Goal: Task Accomplishment & Management: Complete application form

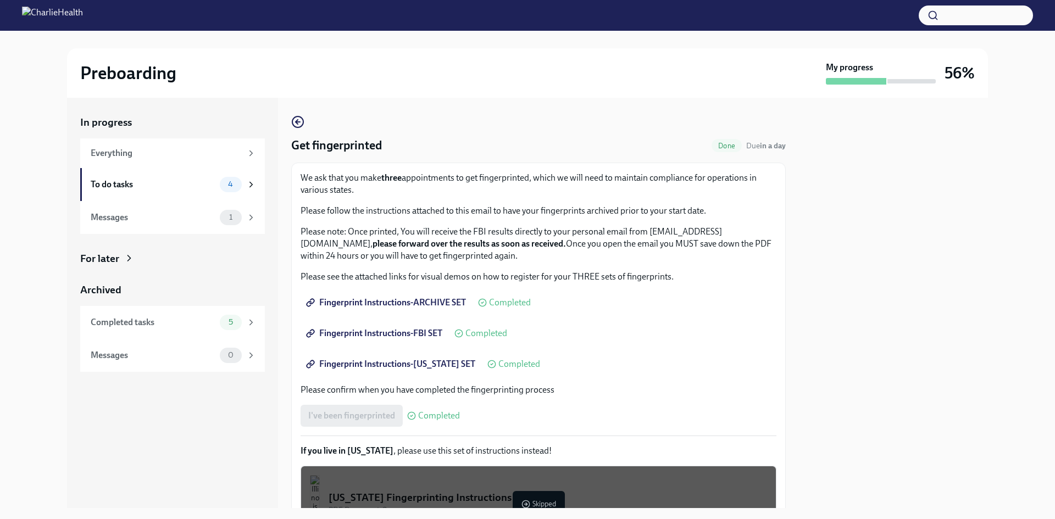
drag, startPoint x: 0, startPoint y: 0, endPoint x: 187, endPoint y: 176, distance: 256.9
click at [187, 177] on div "To do tasks 4" at bounding box center [173, 184] width 165 height 15
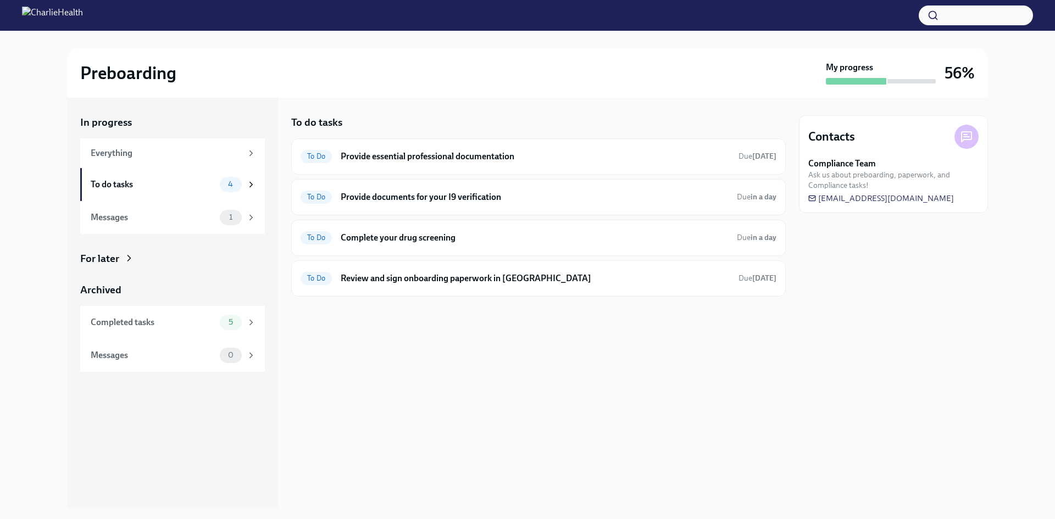
click at [187, 177] on div "To do tasks 4" at bounding box center [173, 184] width 165 height 15
click at [497, 157] on h6 "Provide essential professional documentation" at bounding box center [535, 157] width 389 height 12
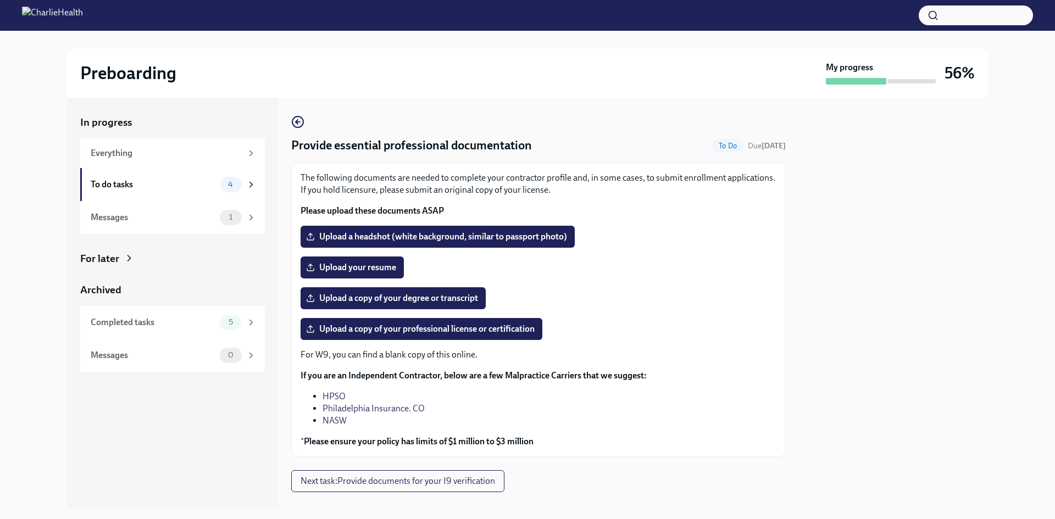
click at [450, 232] on span "Upload a headshot (white background, similar to passport photo)" at bounding box center [437, 236] width 259 height 11
click at [0, 0] on input "Upload a headshot (white background, similar to passport photo)" at bounding box center [0, 0] width 0 height 0
click at [350, 265] on span "Upload your resume" at bounding box center [352, 267] width 88 height 11
click at [0, 0] on input "Upload your resume" at bounding box center [0, 0] width 0 height 0
click at [327, 267] on span "Upload your resume" at bounding box center [352, 267] width 88 height 11
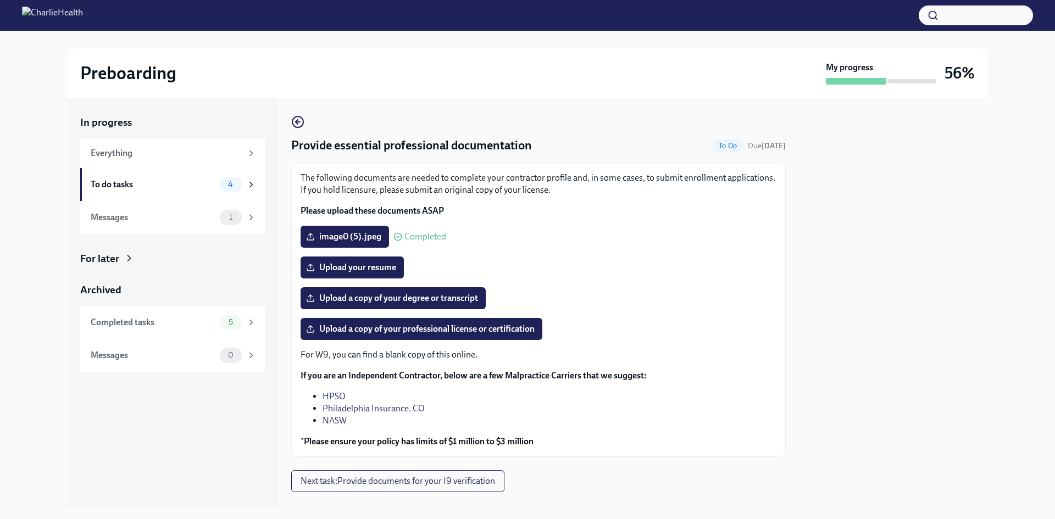
click at [0, 0] on input "Upload your resume" at bounding box center [0, 0] width 0 height 0
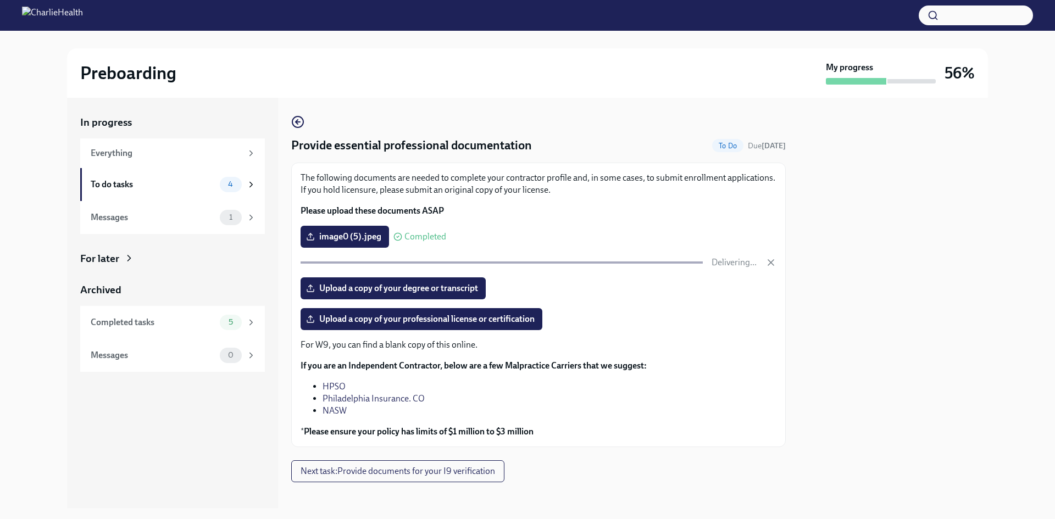
click at [449, 281] on label "Upload a copy of your degree or transcript" at bounding box center [392, 288] width 185 height 22
click at [0, 0] on input "Upload a copy of your degree or transcript" at bounding box center [0, 0] width 0 height 0
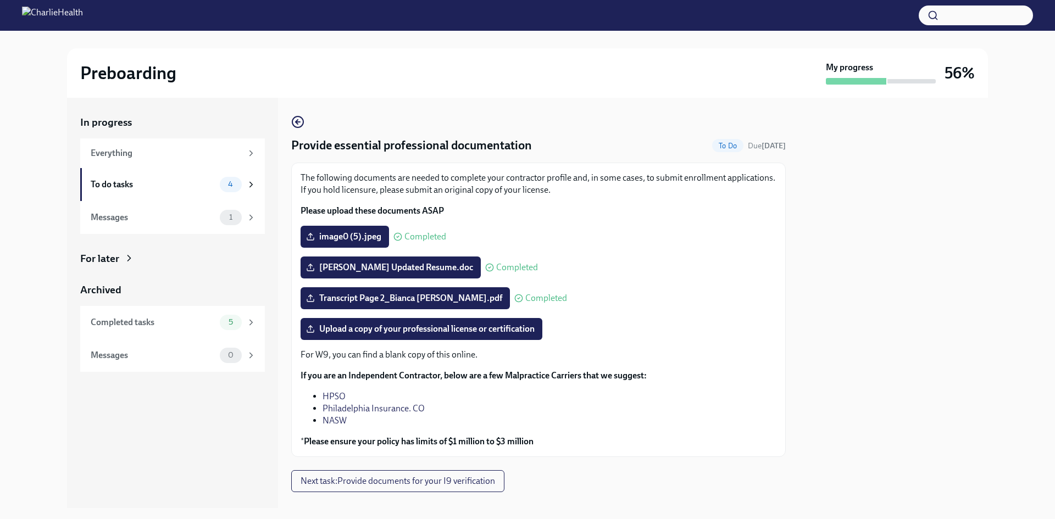
click at [445, 334] on span "Upload a copy of your professional license or certification" at bounding box center [421, 329] width 226 height 11
click at [0, 0] on input "Upload a copy of your professional license or certification" at bounding box center [0, 0] width 0 height 0
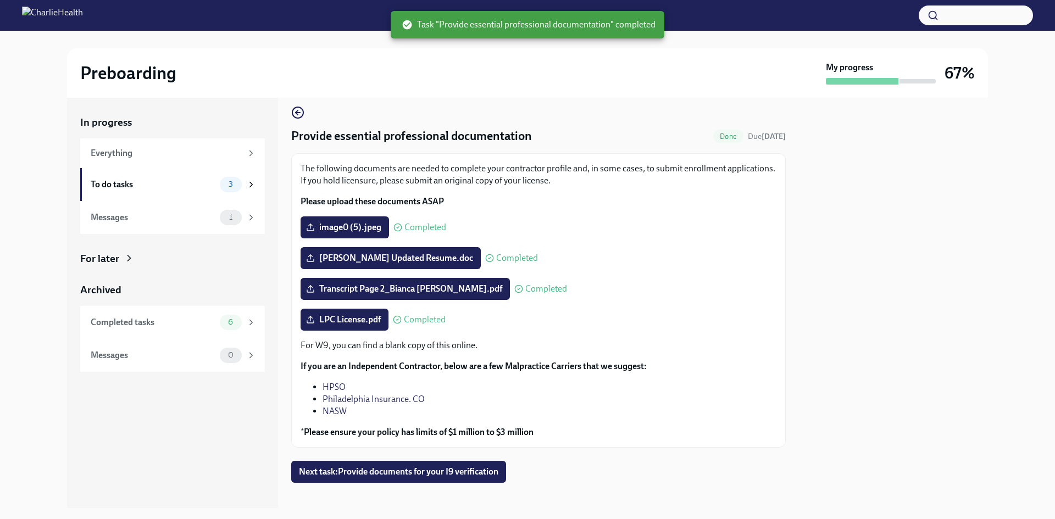
scroll to position [19, 0]
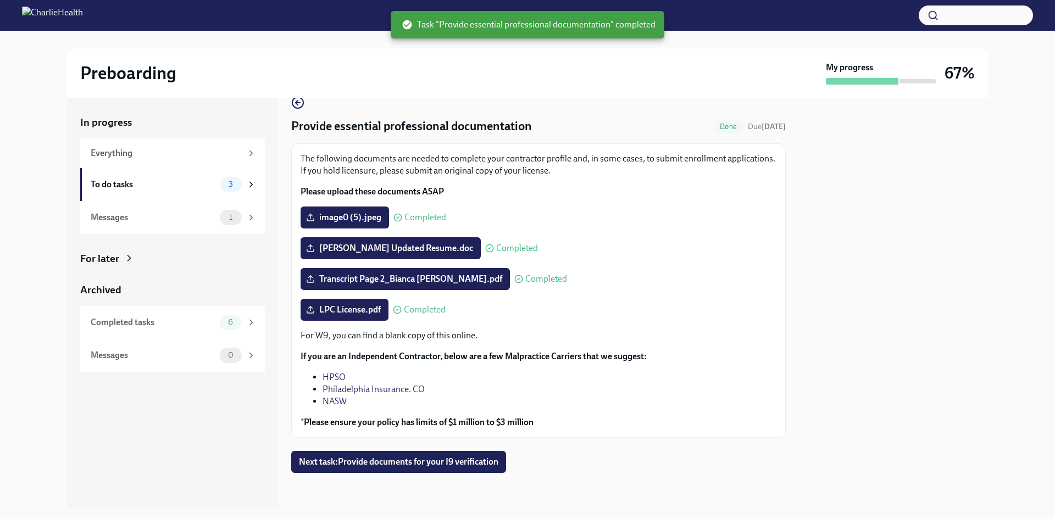
click at [345, 466] on span "Next task : Provide documents for your I9 verification" at bounding box center [398, 461] width 199 height 11
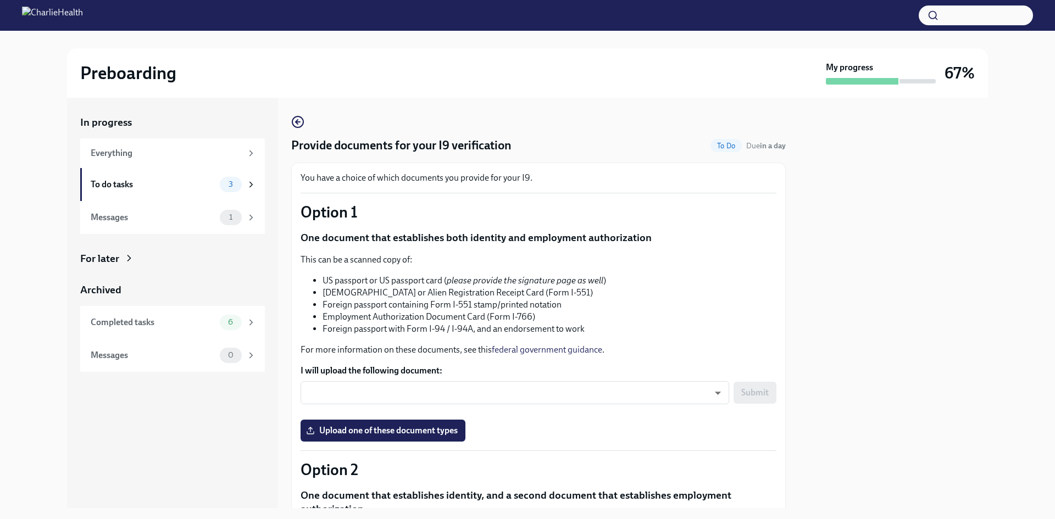
click at [217, 180] on div "To do tasks 3" at bounding box center [173, 184] width 165 height 15
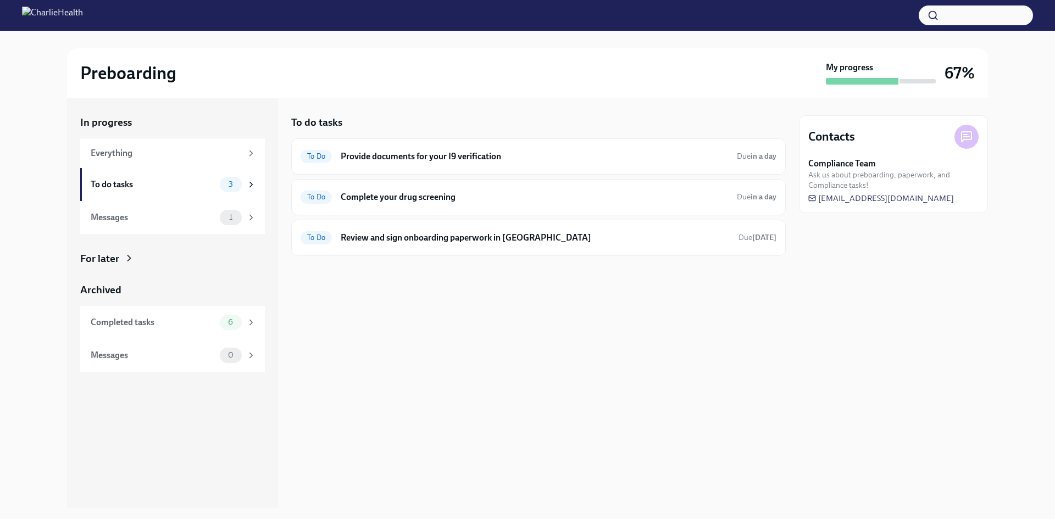
click at [492, 161] on h6 "Provide documents for your I9 verification" at bounding box center [534, 157] width 387 height 12
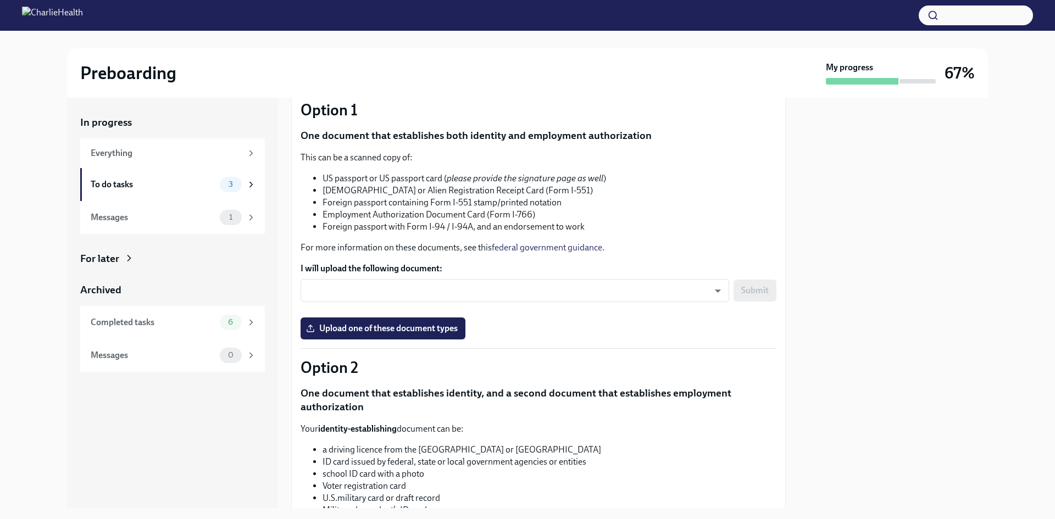
scroll to position [107, 0]
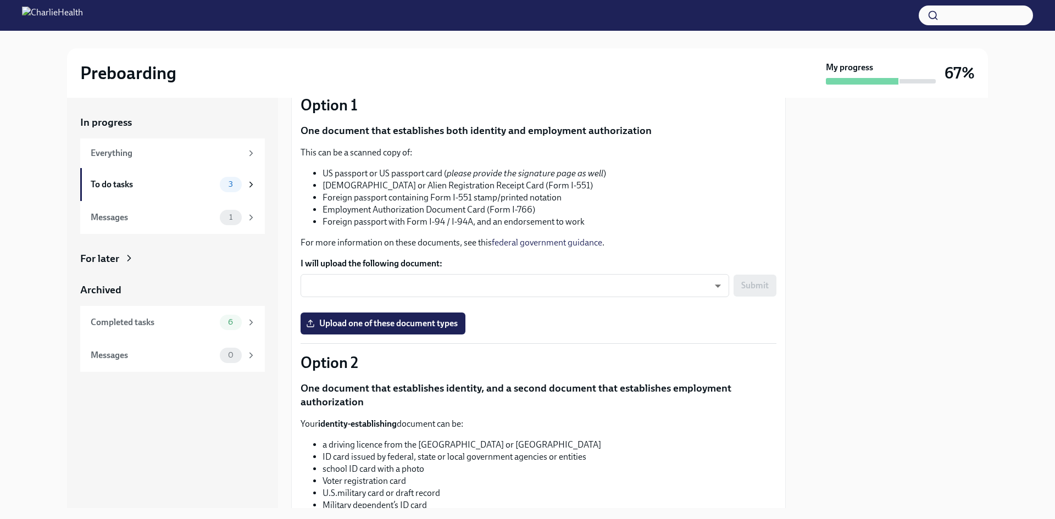
click at [391, 321] on span "Upload one of these document types" at bounding box center [382, 323] width 149 height 11
click at [0, 0] on input "Upload one of these document types" at bounding box center [0, 0] width 0 height 0
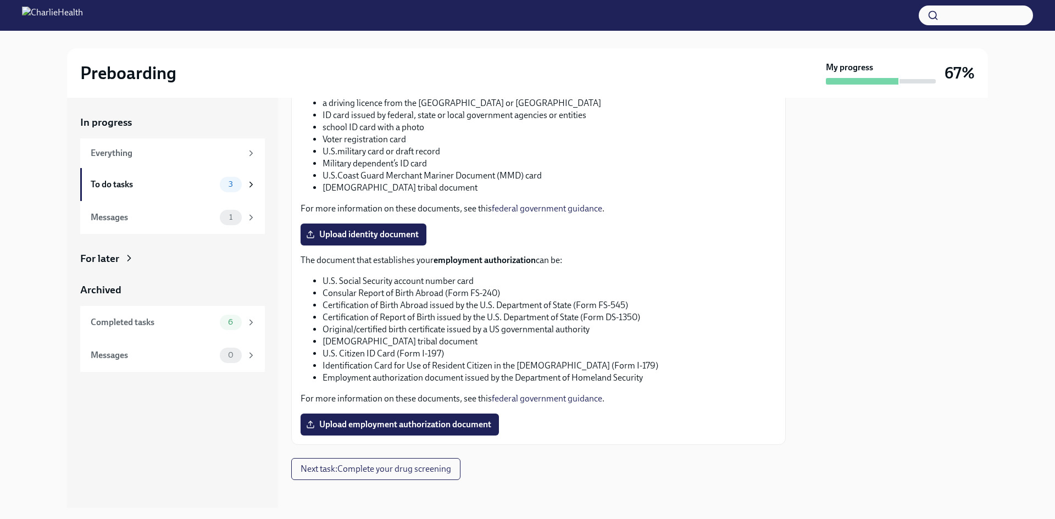
scroll to position [456, 0]
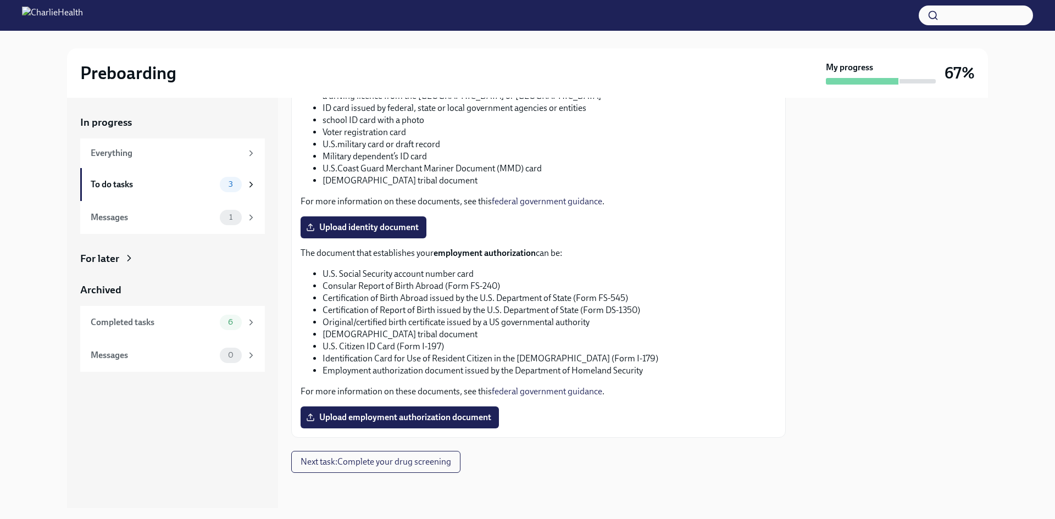
click at [160, 189] on div "To do tasks" at bounding box center [153, 185] width 125 height 12
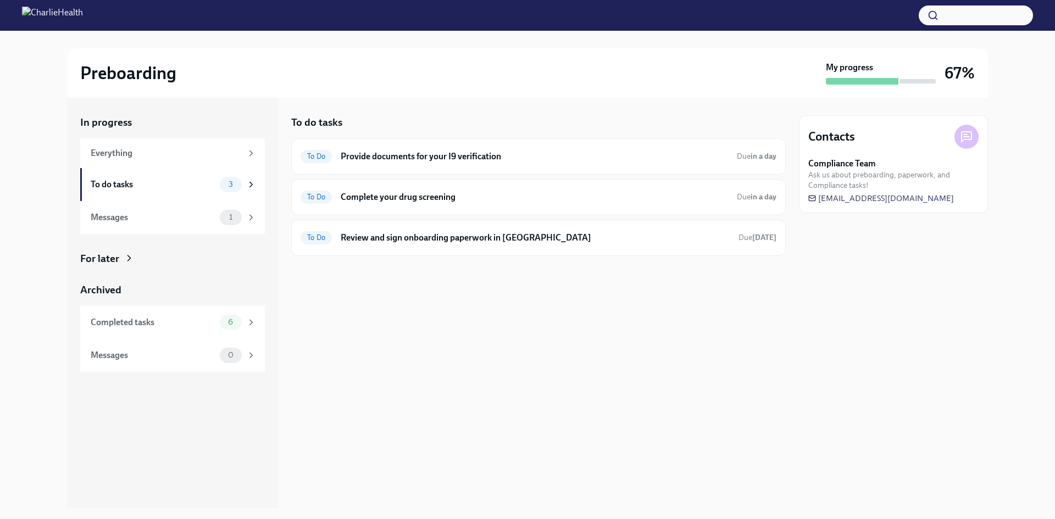
click at [149, 214] on div "Messages" at bounding box center [153, 217] width 125 height 12
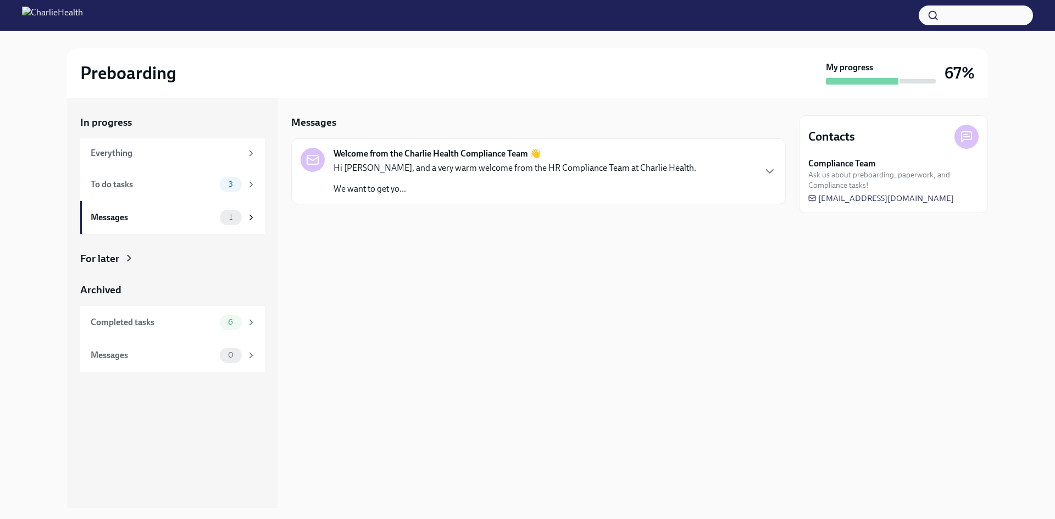
click at [465, 172] on p "Hi [PERSON_NAME], and a very warm welcome from the HR Compliance Team at Charli…" at bounding box center [514, 168] width 363 height 12
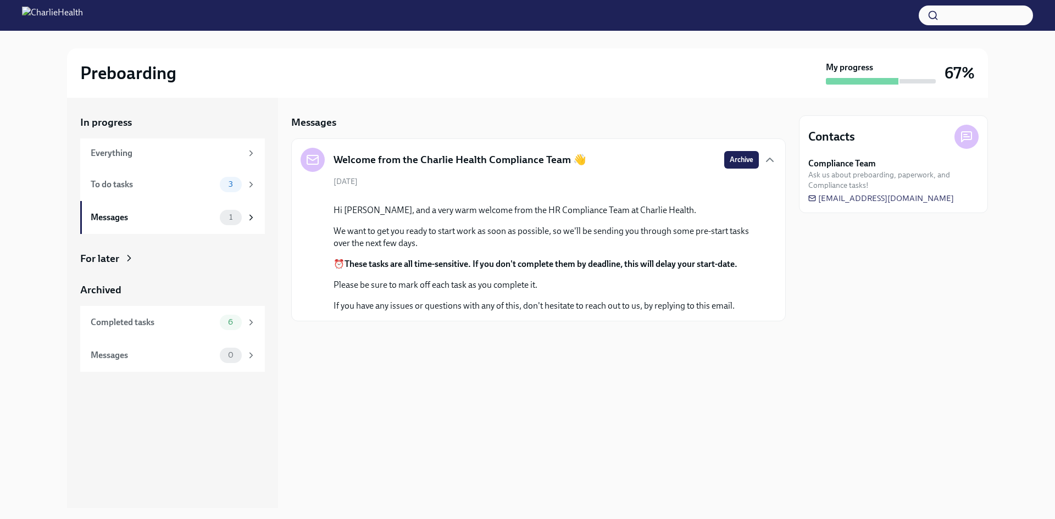
click at [771, 157] on icon "button" at bounding box center [769, 159] width 13 height 13
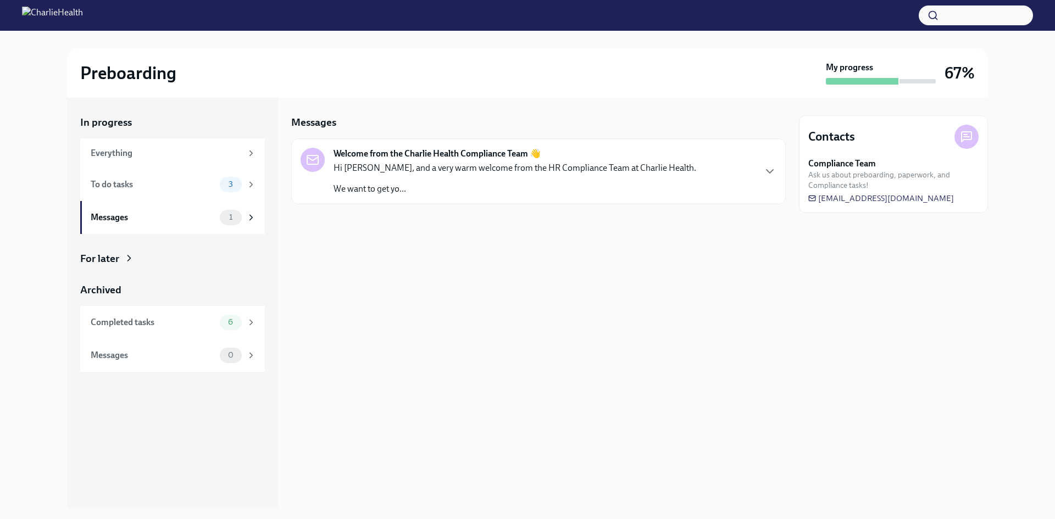
click at [771, 157] on div "Welcome from the Charlie Health Compliance Team 👋 Hi [PERSON_NAME], and a very …" at bounding box center [538, 171] width 476 height 47
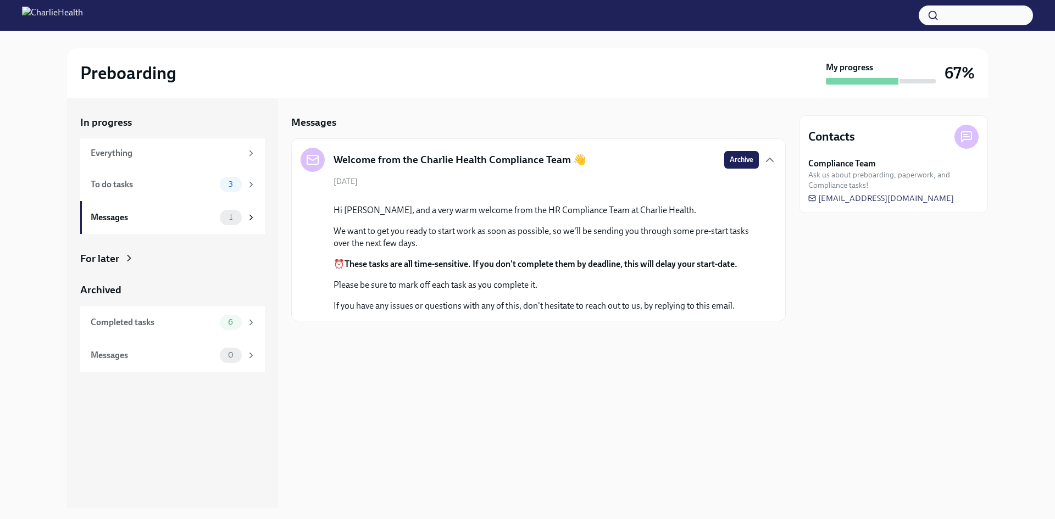
click at [130, 185] on div "To do tasks" at bounding box center [153, 185] width 125 height 12
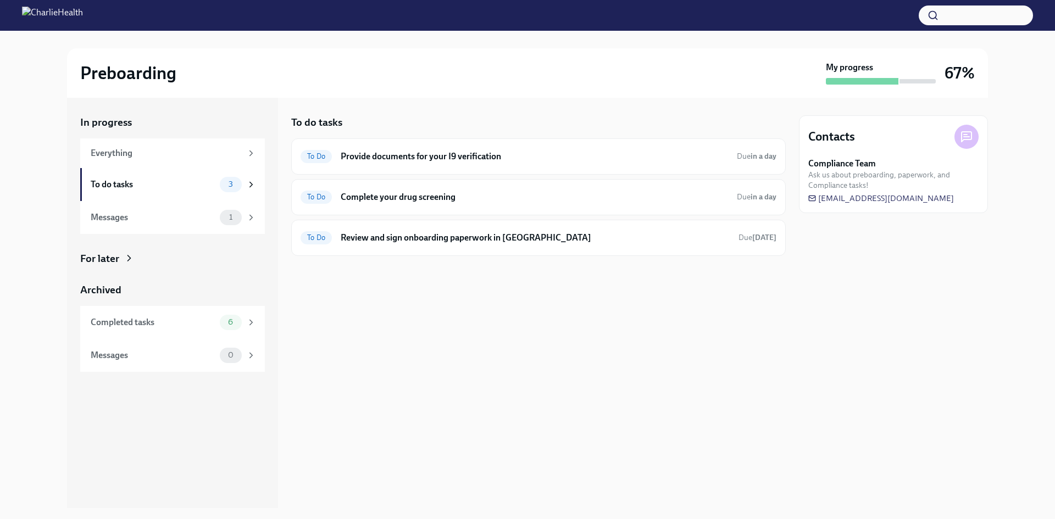
click at [499, 233] on h6 "Review and sign onboarding paperwork in [GEOGRAPHIC_DATA]" at bounding box center [535, 238] width 389 height 12
click at [519, 232] on h6 "Review and sign onboarding paperwork in [GEOGRAPHIC_DATA]" at bounding box center [535, 238] width 389 height 12
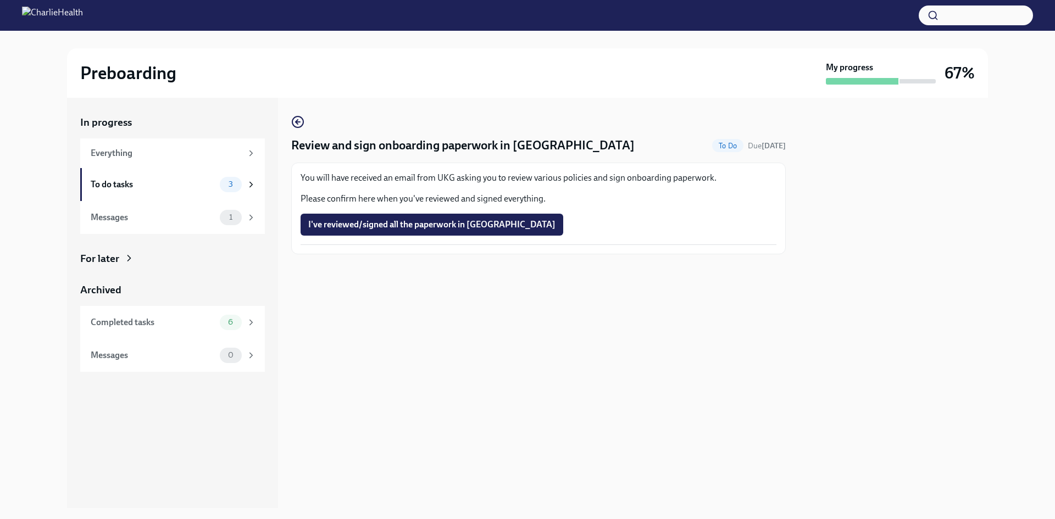
click at [415, 222] on span "I've reviewed/signed all the paperwork in [GEOGRAPHIC_DATA]" at bounding box center [431, 224] width 247 height 11
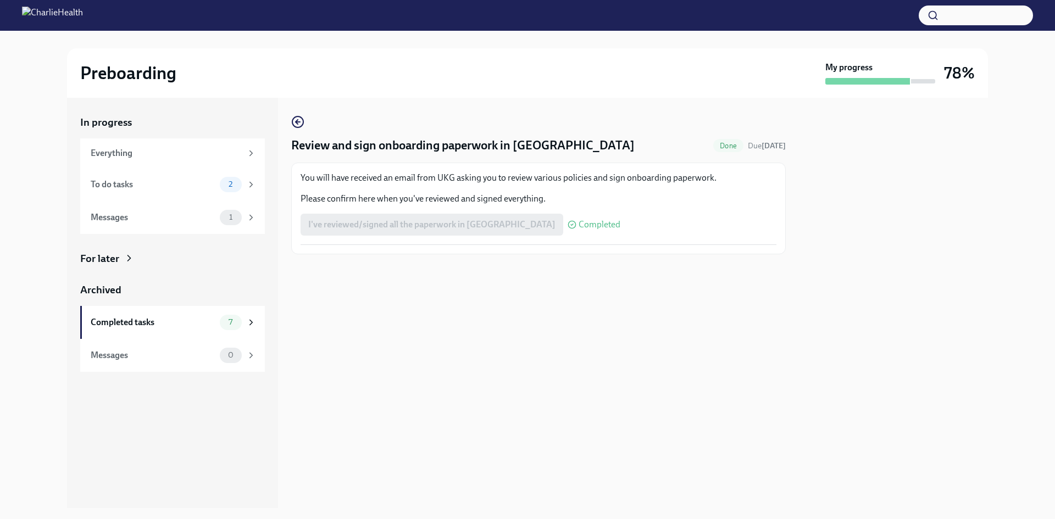
click at [146, 184] on div "To do tasks" at bounding box center [153, 185] width 125 height 12
